Goal: Task Accomplishment & Management: Manage account settings

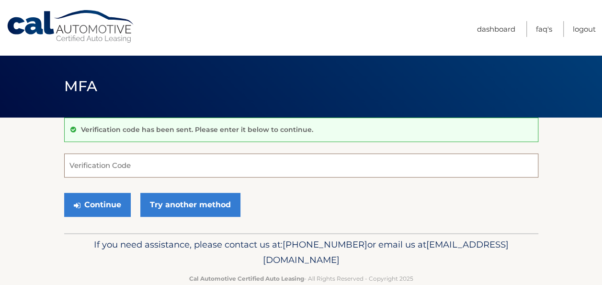
click at [97, 165] on input "Verification Code" at bounding box center [301, 165] width 474 height 24
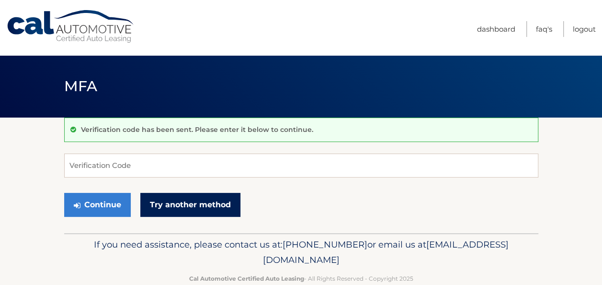
click at [187, 211] on link "Try another method" at bounding box center [190, 205] width 100 height 24
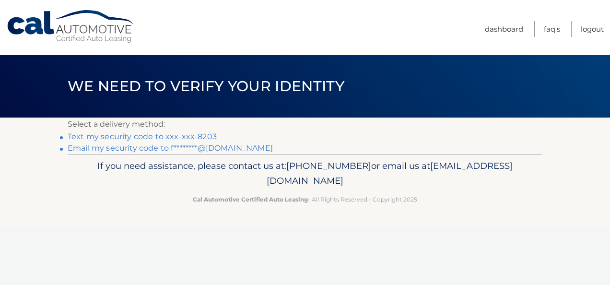
click at [163, 137] on link "Text my security code to xxx-xxx-8203" at bounding box center [142, 136] width 149 height 9
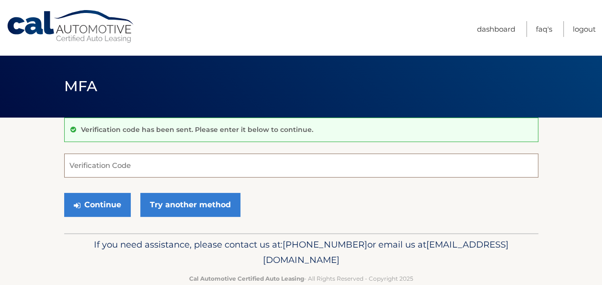
click at [376, 168] on input "Verification Code" at bounding box center [301, 165] width 474 height 24
type input "885308"
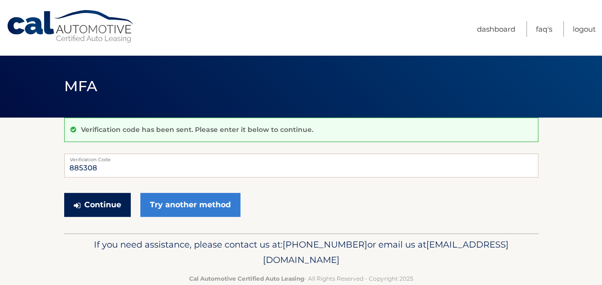
click at [105, 206] on button "Continue" at bounding box center [97, 205] width 67 height 24
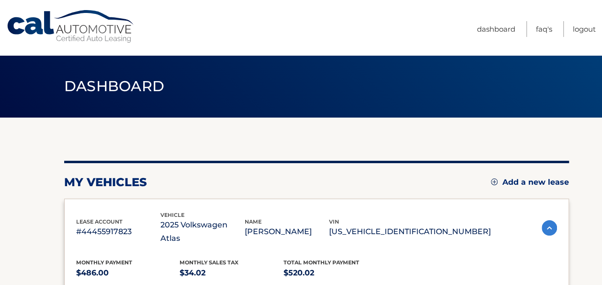
click at [124, 259] on span "Monthly Payment" at bounding box center [104, 262] width 56 height 7
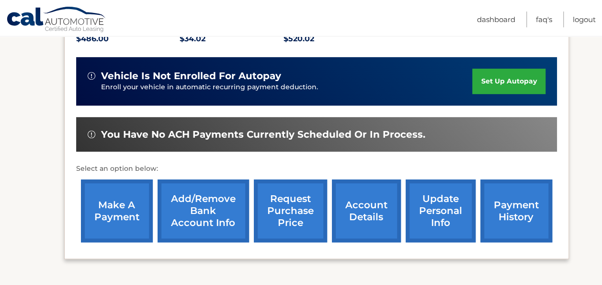
scroll to position [234, 0]
click at [114, 205] on link "make a payment" at bounding box center [117, 210] width 72 height 63
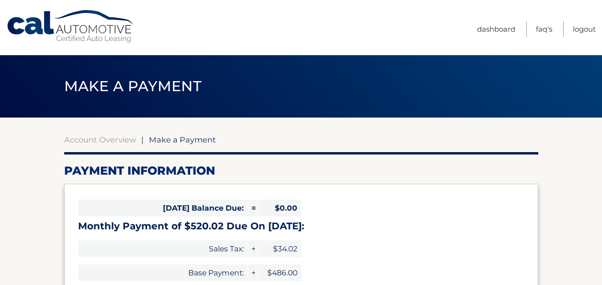
select select "MjVmZTllMDItNTVjZi00M2E3LTk2YjEtY2JmOWU5OGMwZTA1"
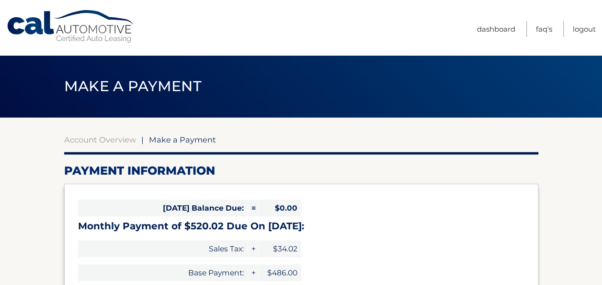
click at [95, 241] on span "Sales Tax:" at bounding box center [163, 248] width 170 height 17
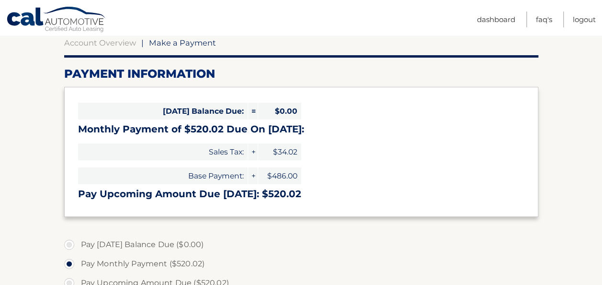
scroll to position [100, 0]
